Goal: Transaction & Acquisition: Purchase product/service

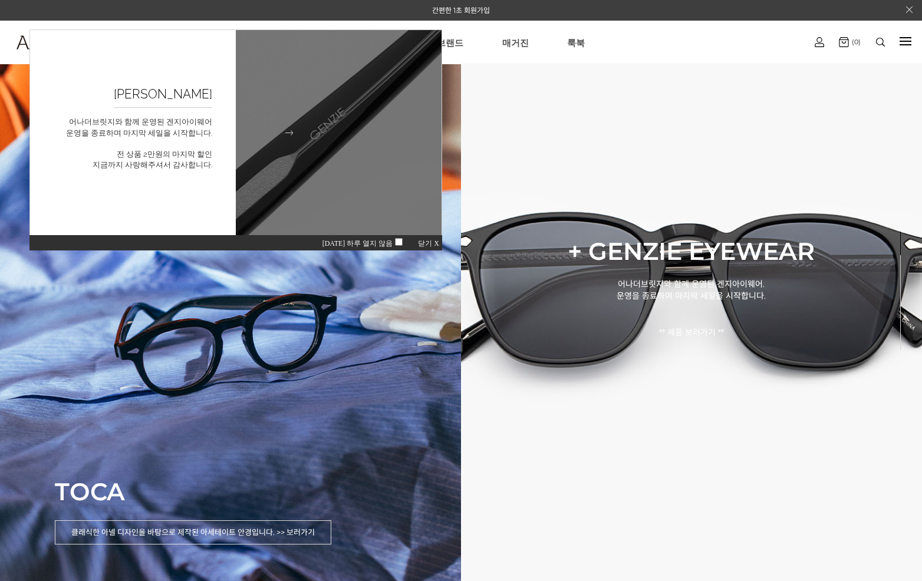
click at [196, 143] on figcaption "GENZIE 굿바이세일 어나더브릿지와 함께 운영된 겐지아이웨어 운영을 종료하며 마지막 세일을 시작합니다. 전 상품 2만원의 마지막 할인 지금까…" at bounding box center [133, 132] width 206 height 205
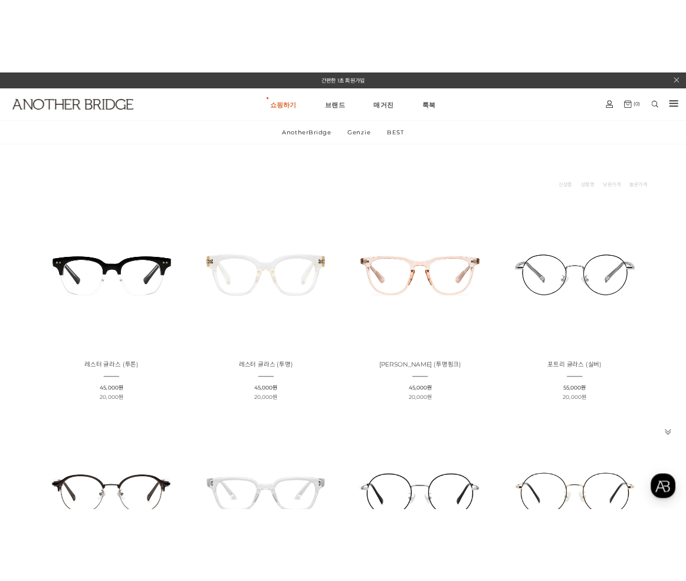
scroll to position [236, 0]
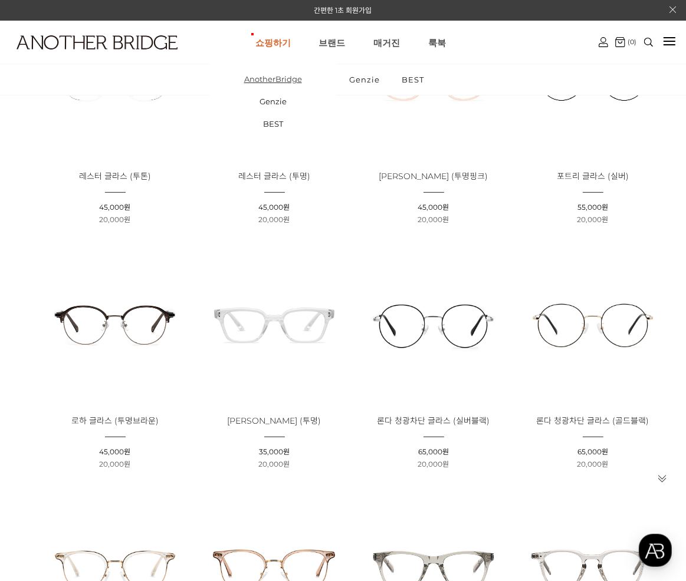
click at [285, 78] on link "AnotherBridge" at bounding box center [272, 79] width 127 height 22
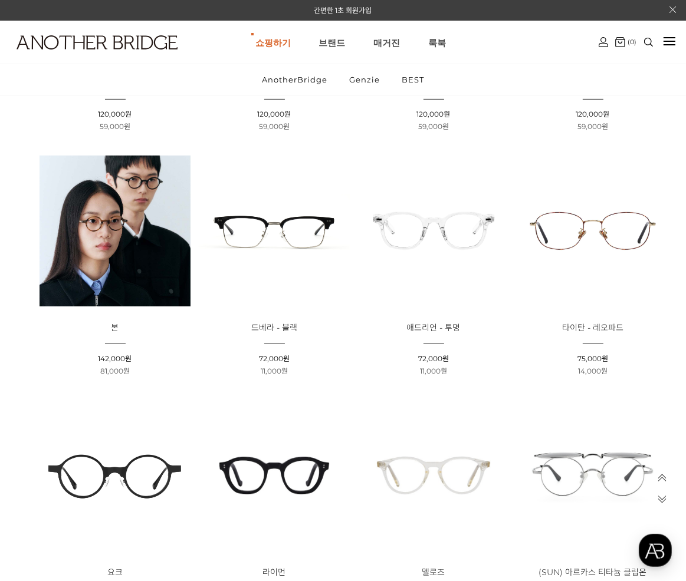
scroll to position [648, 0]
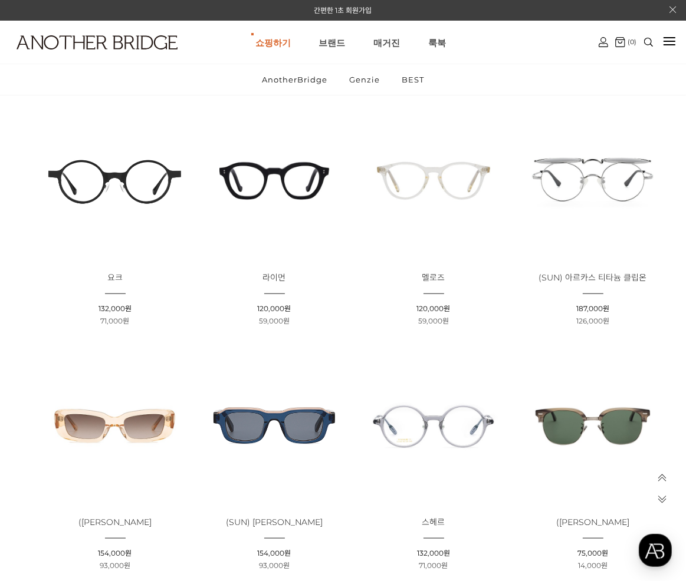
click at [261, 181] on img at bounding box center [274, 181] width 151 height 151
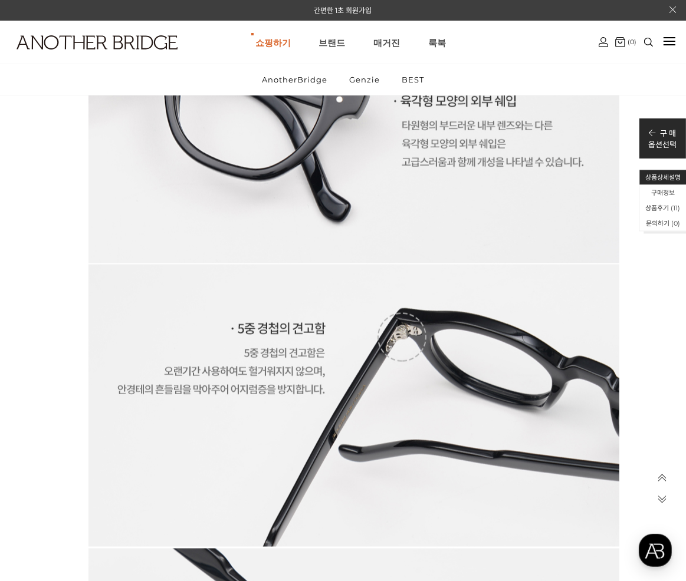
scroll to position [4362, 0]
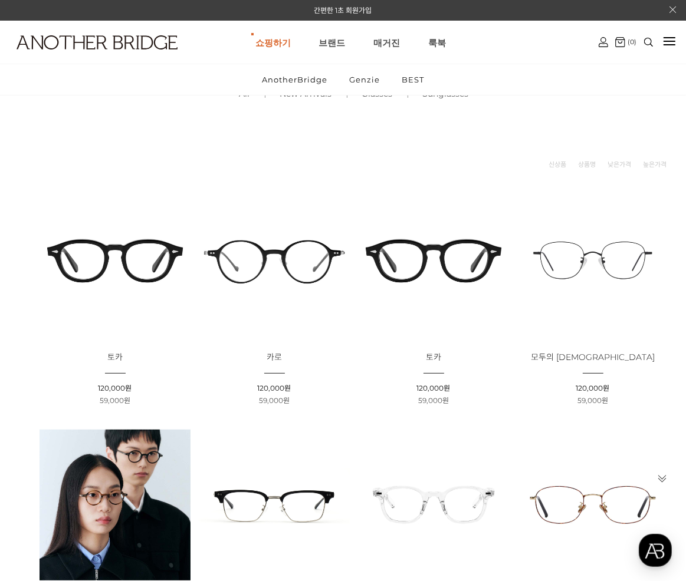
scroll to position [59, 0]
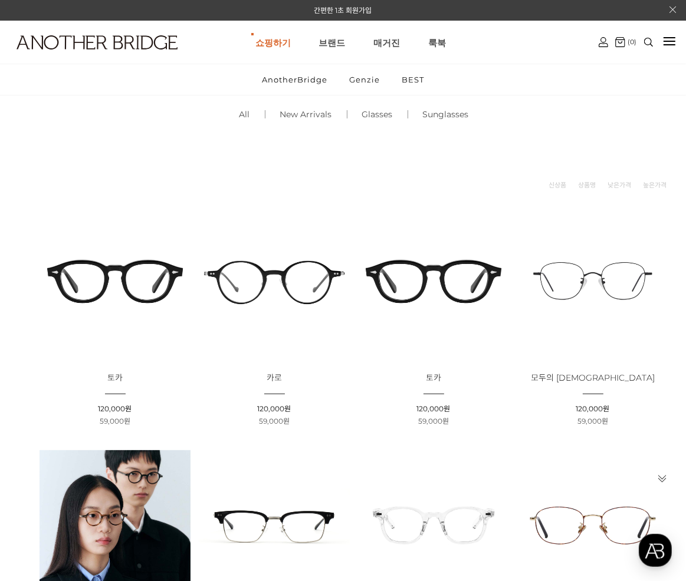
click at [129, 279] on img at bounding box center [114, 281] width 151 height 151
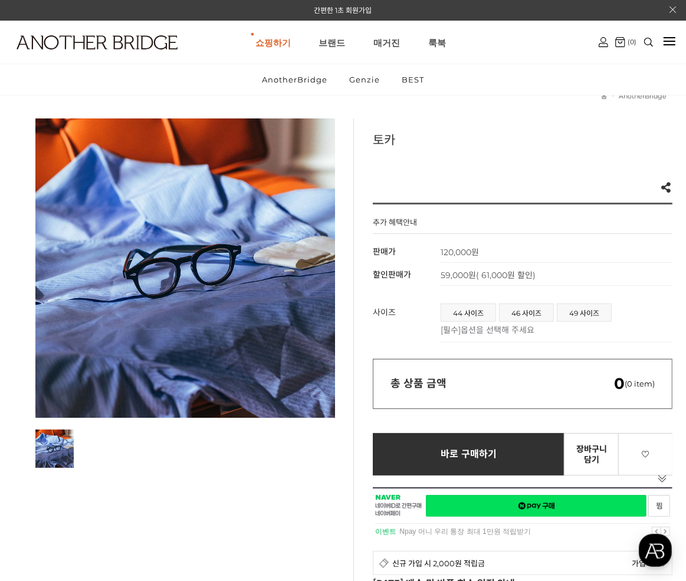
scroll to position [59, 0]
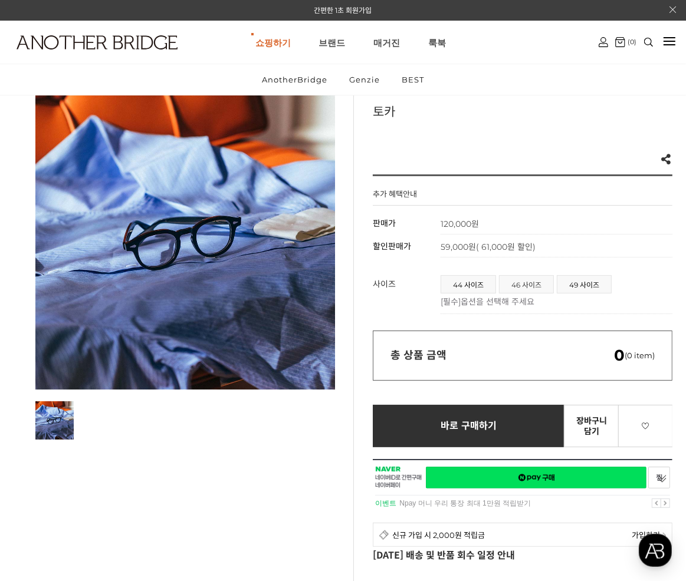
click at [530, 282] on span "46 사이즈" at bounding box center [526, 284] width 54 height 17
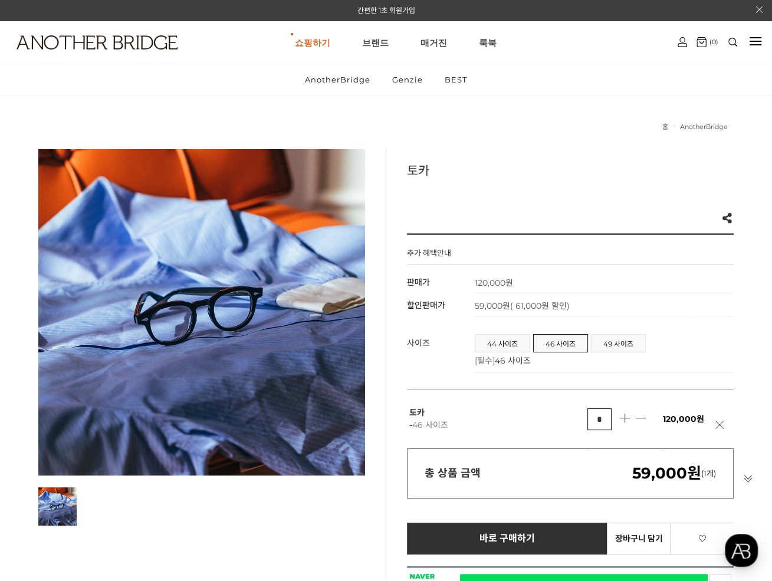
scroll to position [177, 0]
